Goal: Contribute content: Add original content to the website for others to see

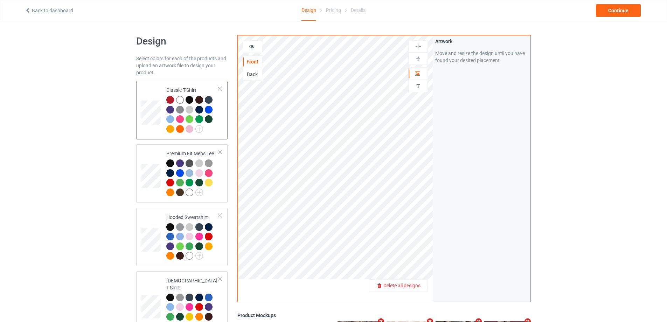
click at [414, 288] on span "Delete all designs" at bounding box center [401, 285] width 37 height 6
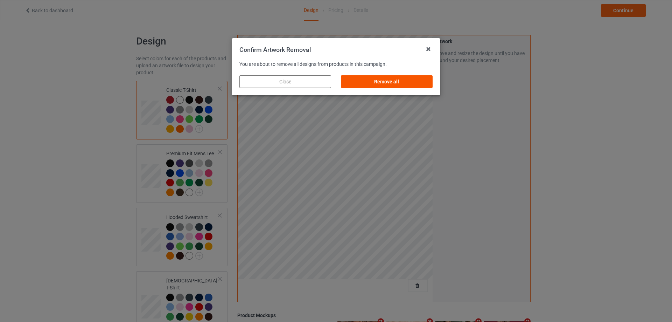
click at [429, 84] on div "Remove all" at bounding box center [387, 81] width 92 height 13
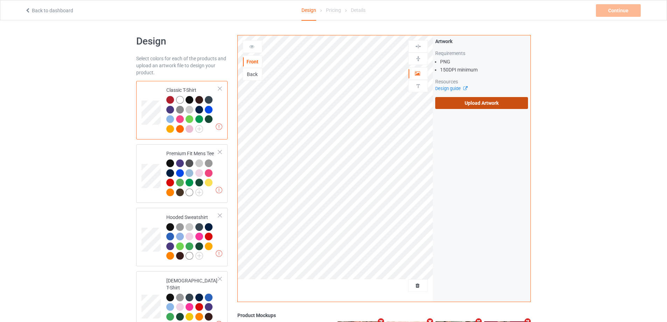
click at [459, 105] on label "Upload Artwork" at bounding box center [481, 103] width 93 height 12
click at [0, 0] on input "Upload Artwork" at bounding box center [0, 0] width 0 height 0
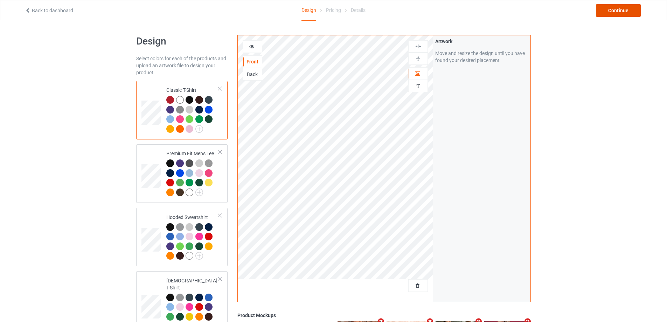
click at [621, 8] on div "Continue" at bounding box center [618, 10] width 45 height 13
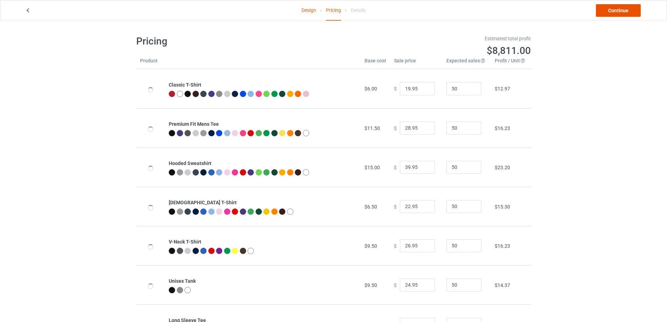
click at [621, 8] on link "Continue" at bounding box center [618, 10] width 45 height 13
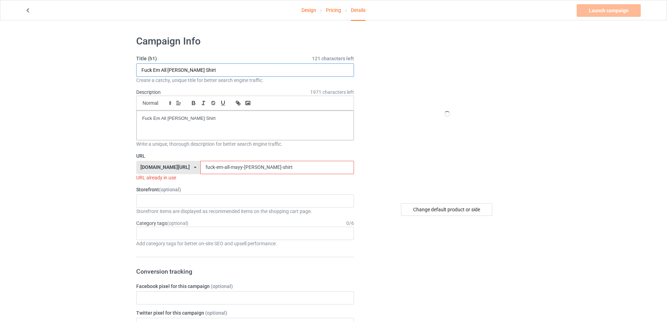
paste input "[URL][DOMAIN_NAME]"
paste input "Goblin Crying Emote s"
type input "Goblin Crying Emote shirt"
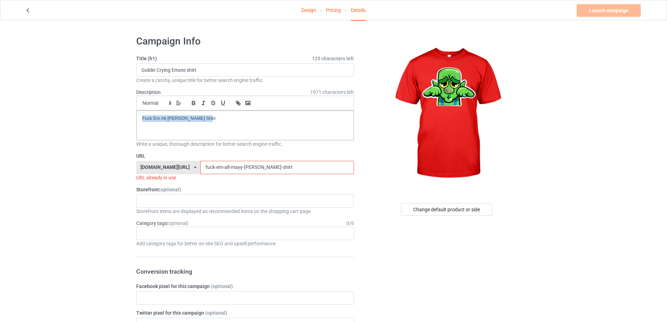
drag, startPoint x: 231, startPoint y: 123, endPoint x: 126, endPoint y: 142, distance: 106.0
drag, startPoint x: 264, startPoint y: 169, endPoint x: 132, endPoint y: 169, distance: 131.3
paste input "Goblin Crying Emote"
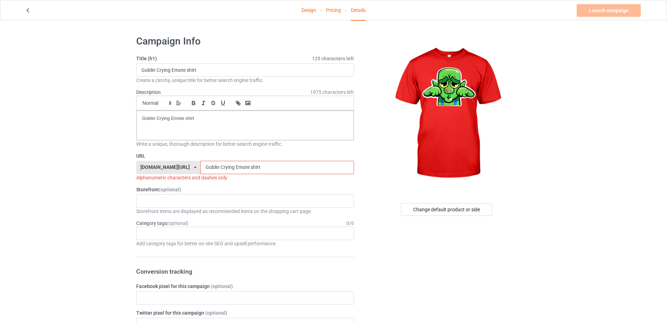
click at [202, 165] on input "Goblin Crying Emote shirt" at bounding box center [276, 167] width 153 height 13
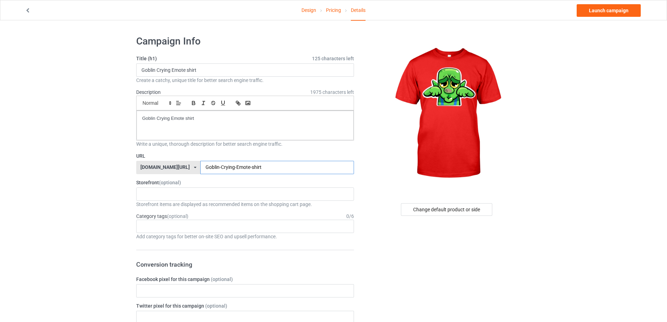
type input "Goblin-Crying-Emote-shirt"
click at [611, 15] on link "Launch campaign" at bounding box center [608, 10] width 64 height 13
